Goal: Navigation & Orientation: Find specific page/section

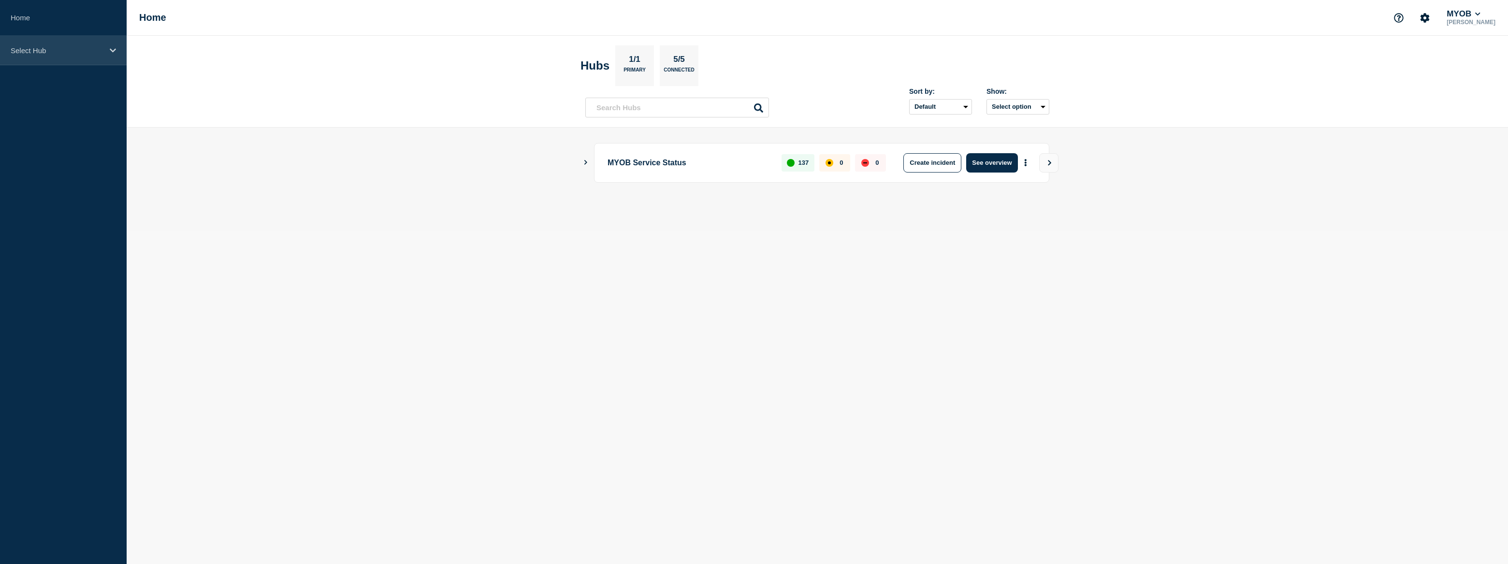
click at [68, 53] on p "Select Hub" at bounding box center [57, 50] width 93 height 8
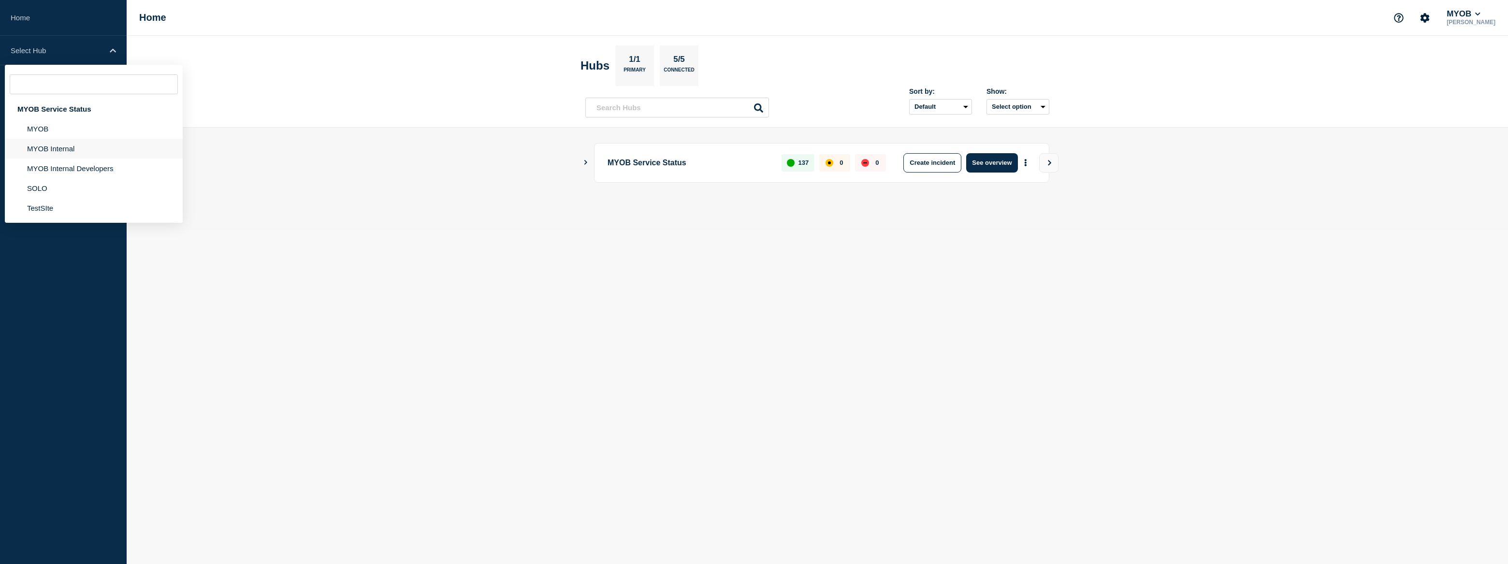
click at [71, 145] on li "MYOB Internal" at bounding box center [94, 149] width 178 height 20
